Goal: Check status

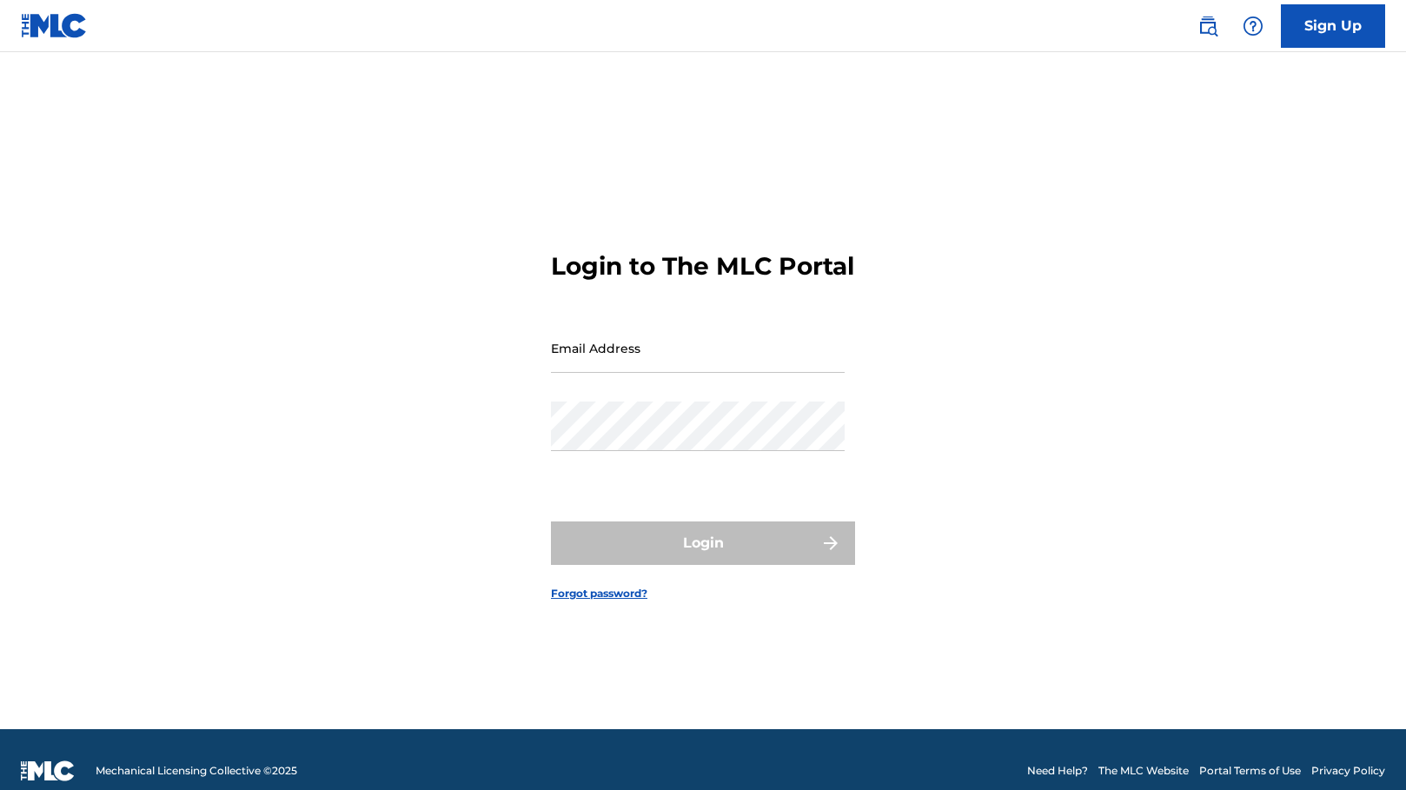
click at [595, 373] on input "Email Address" at bounding box center [698, 348] width 294 height 50
click at [650, 373] on input "[EMAIL_ADDRESS][DOMAIN_NAME]" at bounding box center [698, 348] width 294 height 50
type input "[EMAIL_ADDRESS][DOMAIN_NAME]"
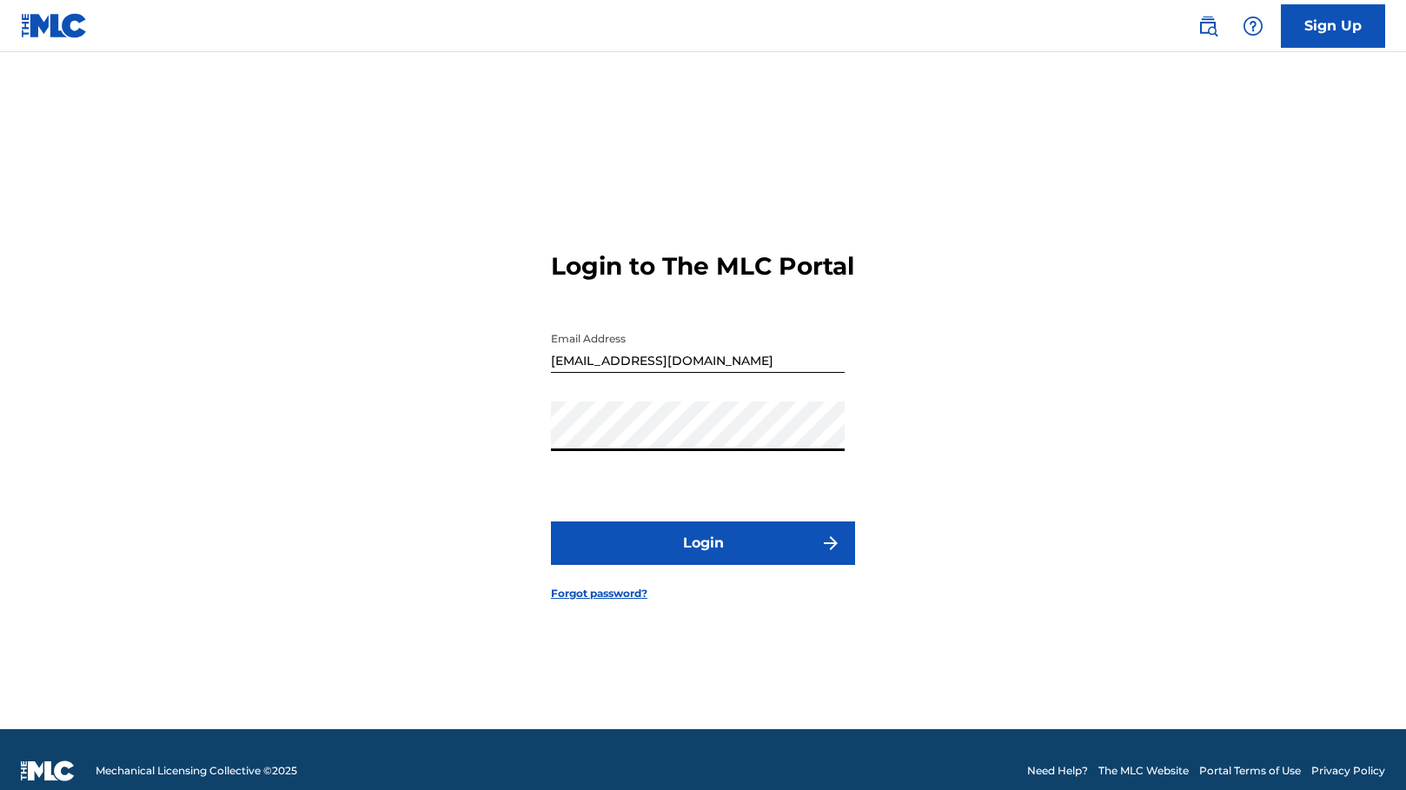
click at [551, 521] on button "Login" at bounding box center [703, 542] width 304 height 43
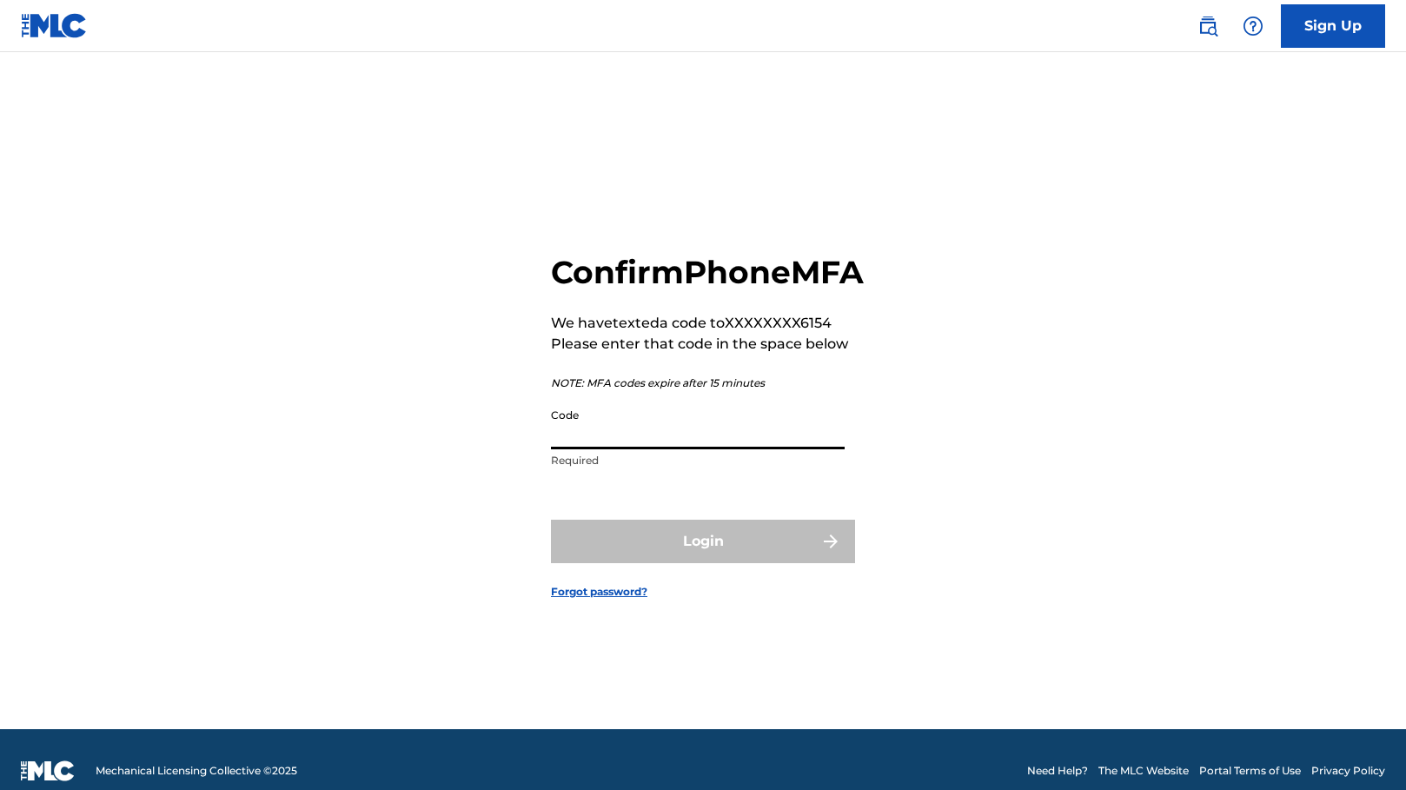
click at [643, 449] on input "Code" at bounding box center [698, 425] width 294 height 50
click at [604, 442] on input "Code" at bounding box center [698, 425] width 294 height 50
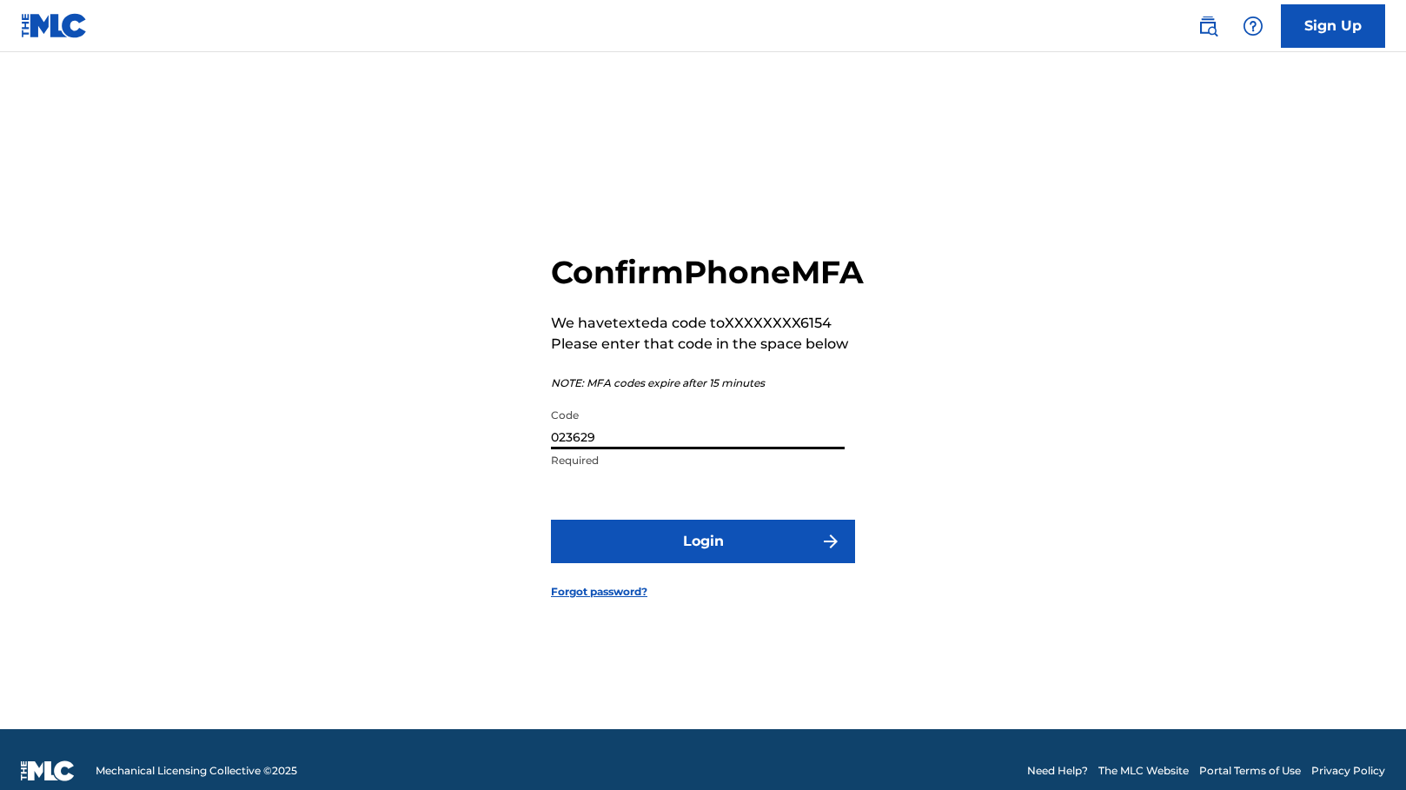
type input "023629"
click at [551, 520] on button "Login" at bounding box center [703, 541] width 304 height 43
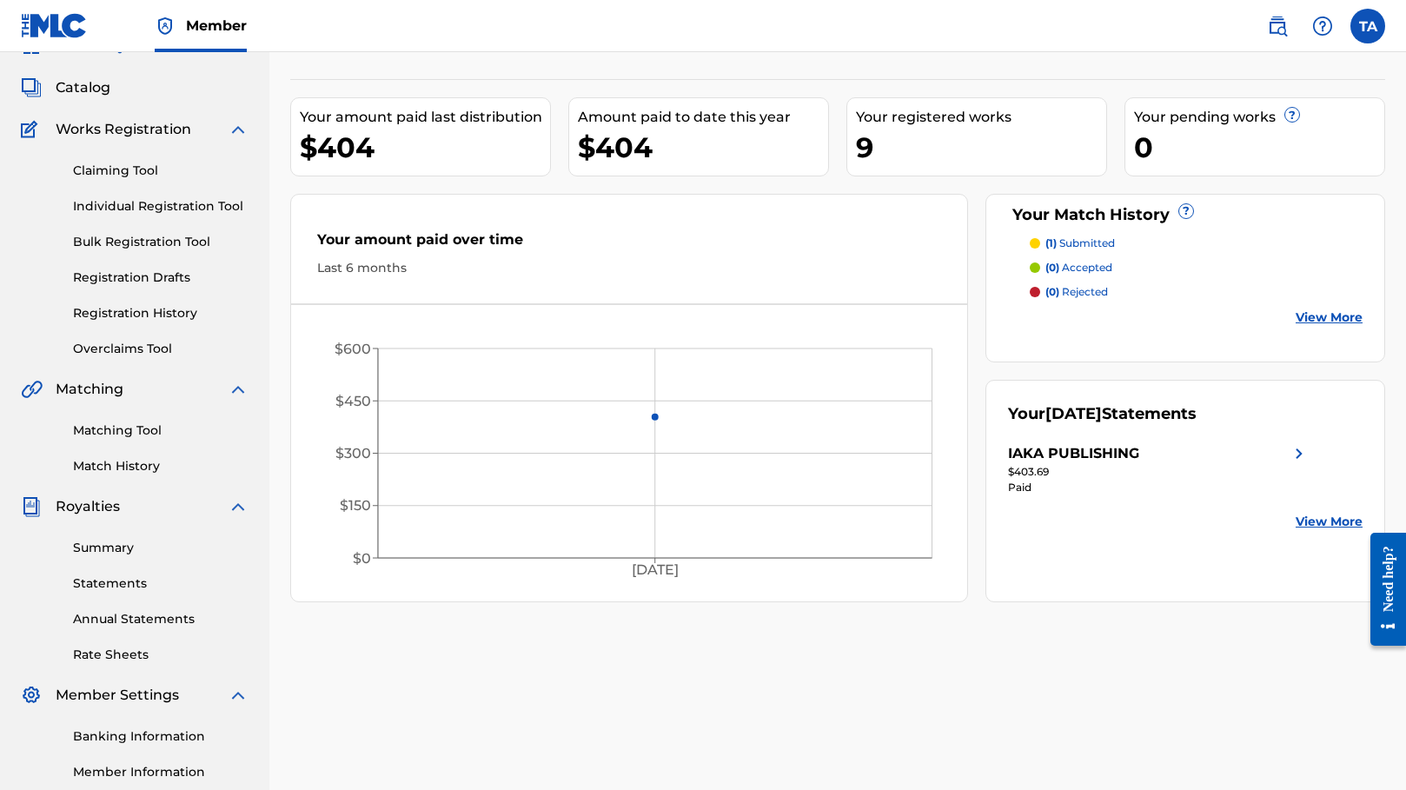
scroll to position [109, 0]
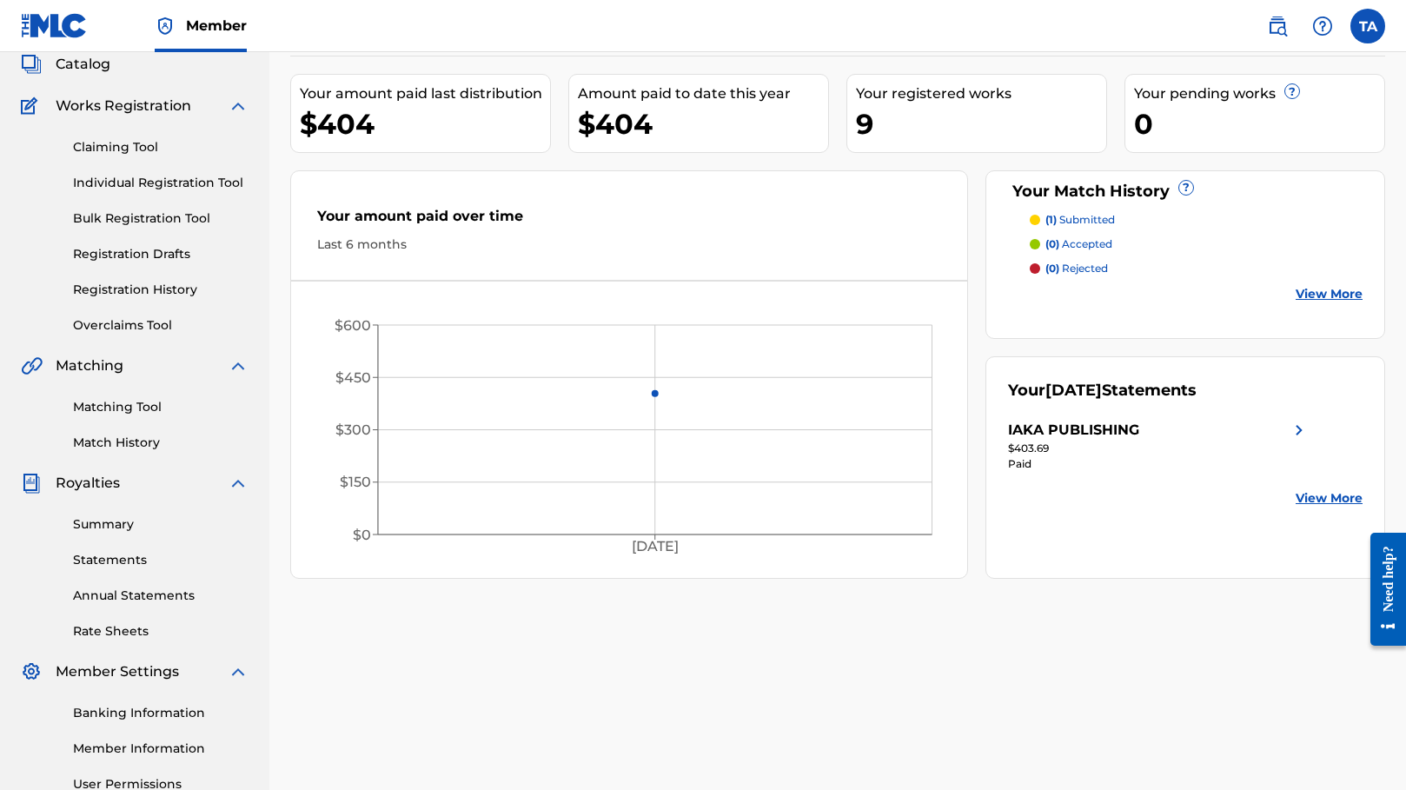
click at [115, 529] on link "Summary" at bounding box center [161, 524] width 176 height 18
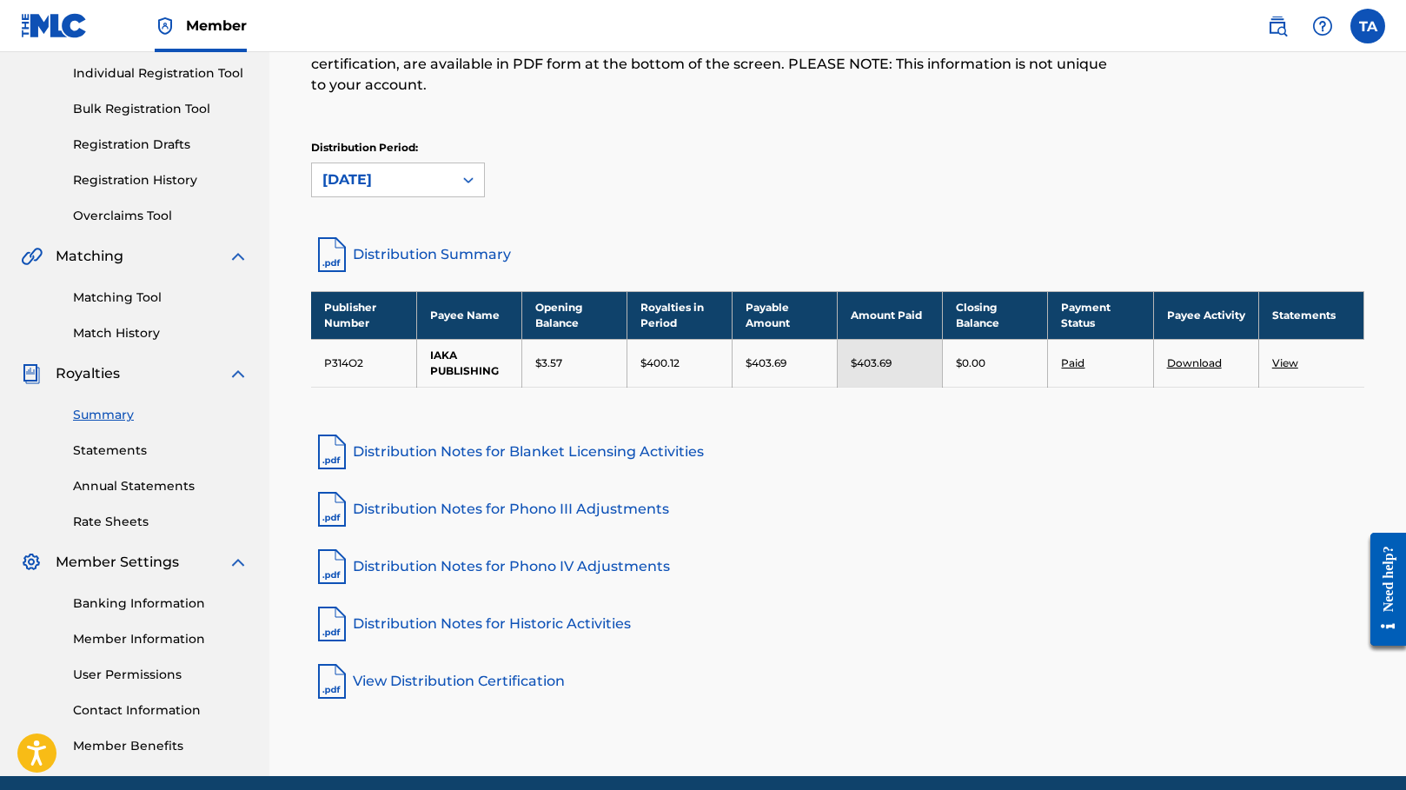
scroll to position [225, 0]
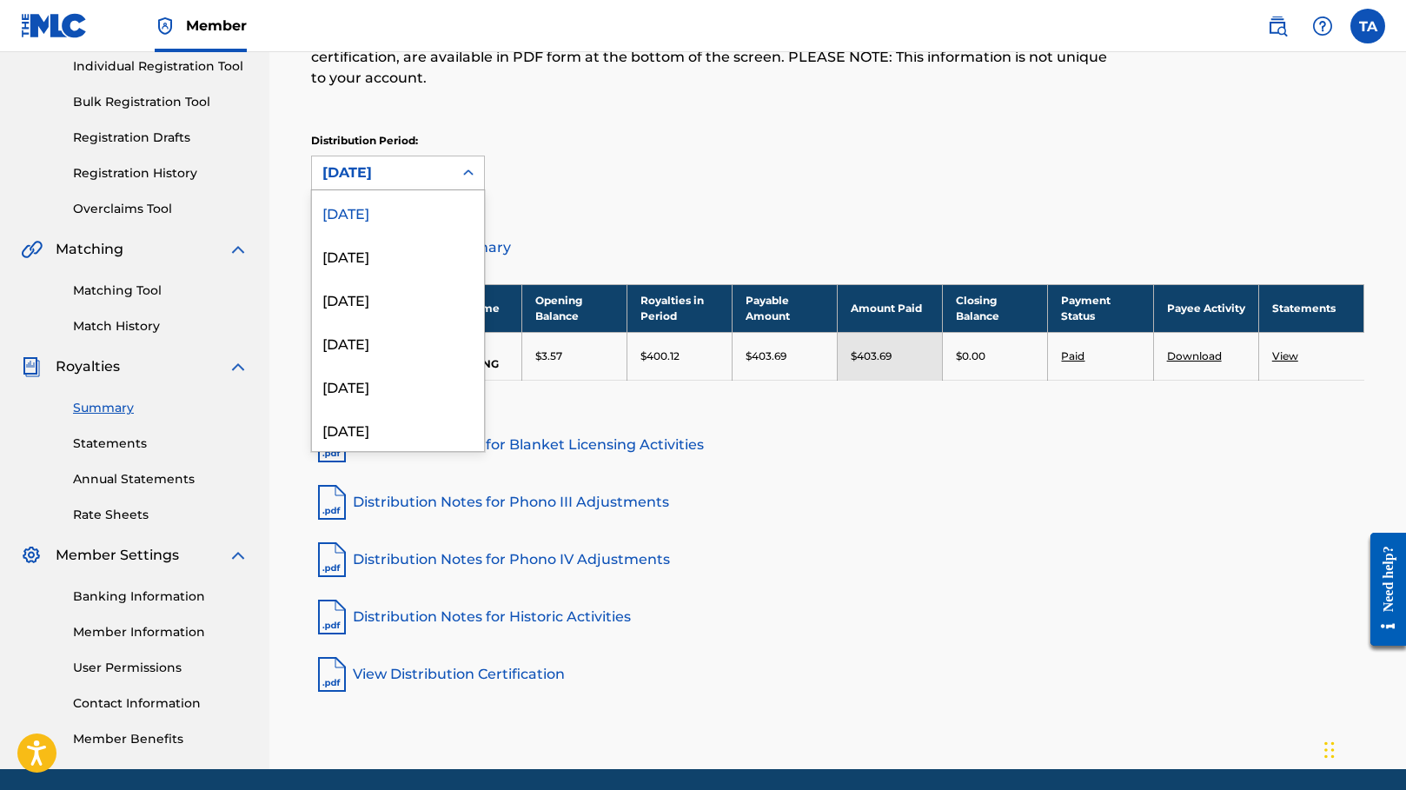
click at [439, 162] on div "[DATE]" at bounding box center [382, 172] width 120 height 21
click at [388, 234] on div "[DATE]" at bounding box center [398, 255] width 172 height 43
click at [401, 162] on div "[DATE]" at bounding box center [382, 172] width 120 height 21
click at [396, 190] on div "[DATE]" at bounding box center [398, 211] width 172 height 43
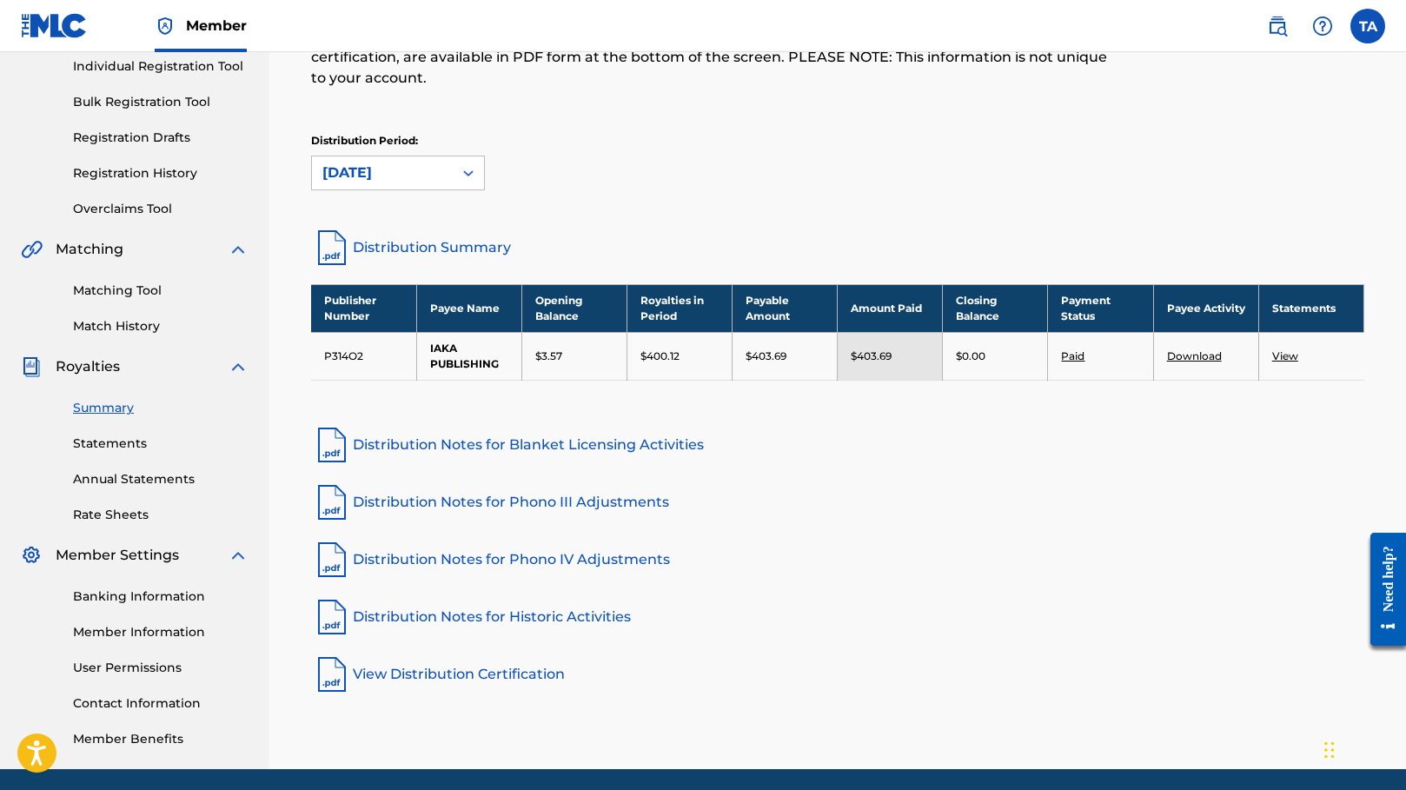
click at [423, 227] on link "Distribution Summary" at bounding box center [837, 248] width 1053 height 42
